Goal: Check status

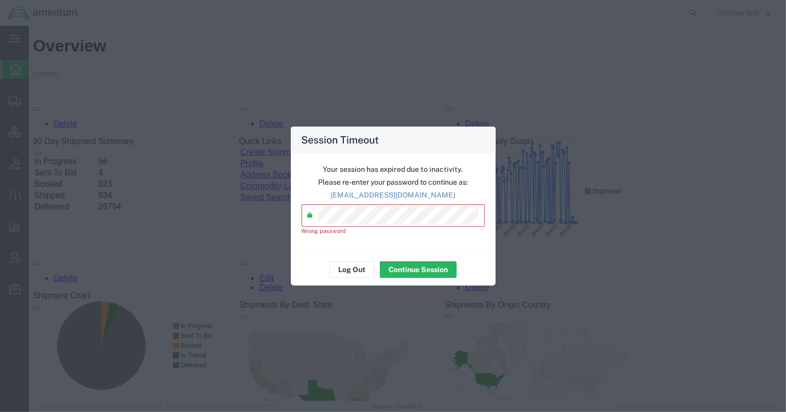
click at [165, 215] on div "Session Timeout Your session has expired due to inactivity. Please re-enter you…" at bounding box center [393, 206] width 786 height 412
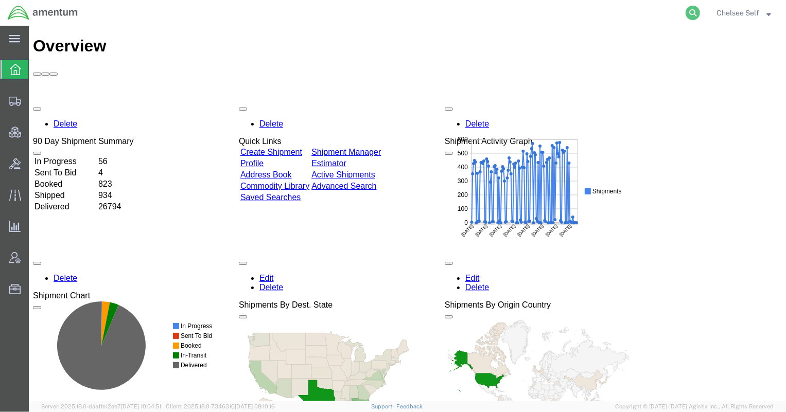
click at [691, 13] on icon at bounding box center [693, 13] width 14 height 14
click at [601, 10] on input "search" at bounding box center [529, 13] width 313 height 25
paste input "391299355638"
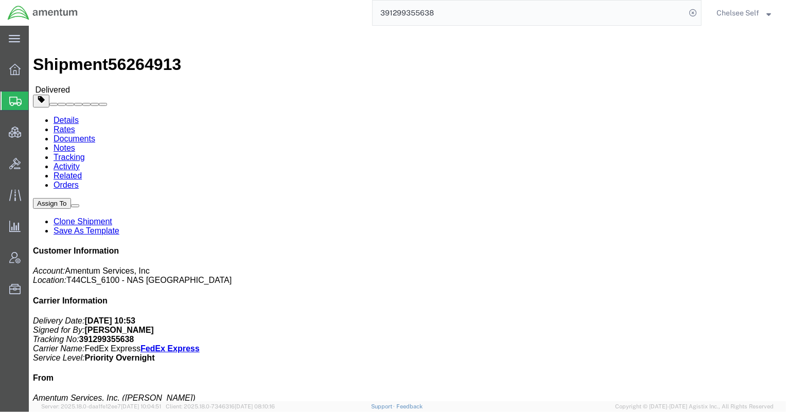
drag, startPoint x: 422, startPoint y: 122, endPoint x: 526, endPoint y: 120, distance: 103.5
click p "Project Number: 4951.00.00.C.001101.AE.19.09 Customer Ref: 25-5521 Shipment Id …"
copy b "4951.00.00.C.001101.AE.19.09"
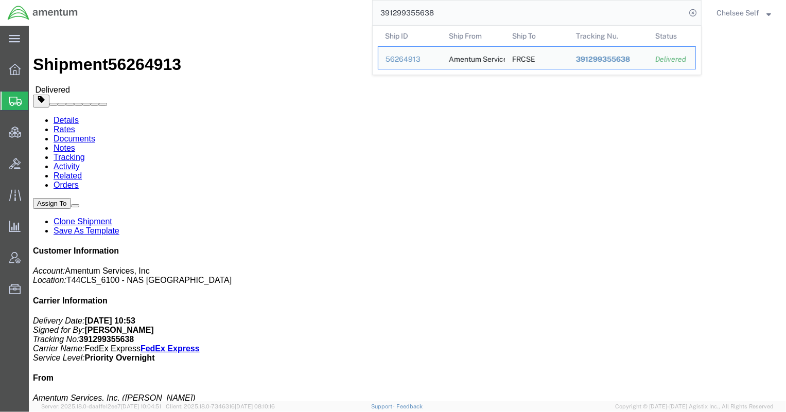
drag, startPoint x: 452, startPoint y: 9, endPoint x: 292, endPoint y: 1, distance: 159.8
click at [292, 1] on div "391299355638 Ship ID Ship From Ship To Tracking Nu. Status Ship ID 56264913 Shi…" at bounding box center [393, 13] width 616 height 26
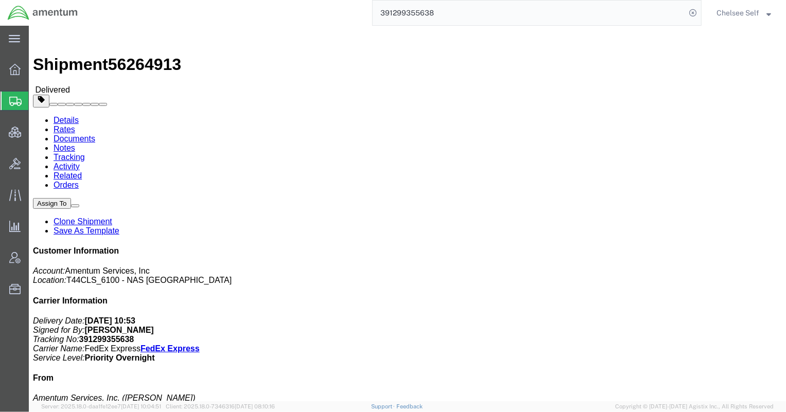
paste input "88321751154"
type input "883217511548"
